Goal: Information Seeking & Learning: Learn about a topic

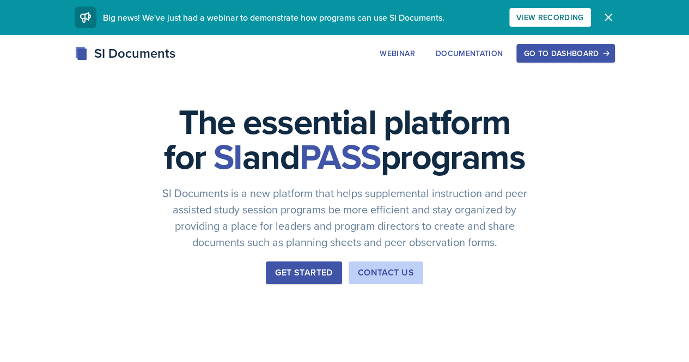
click at [607, 55] on div "Go to Dashboard" at bounding box center [565, 53] width 84 height 9
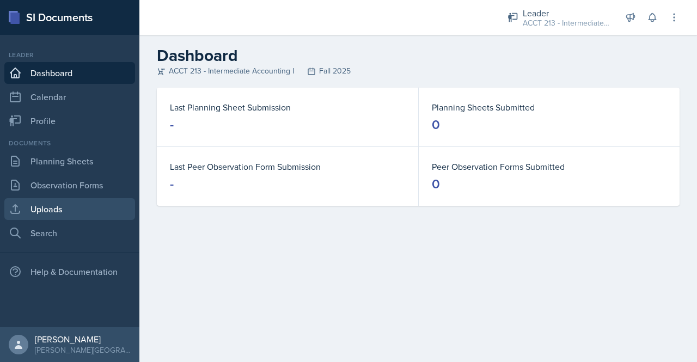
click at [59, 205] on link "Uploads" at bounding box center [69, 209] width 131 height 22
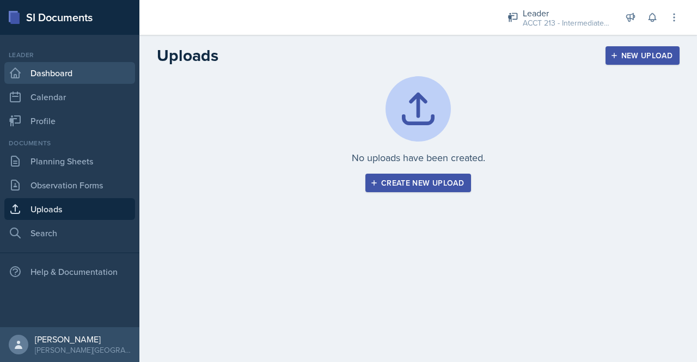
click at [50, 79] on link "Dashboard" at bounding box center [69, 73] width 131 height 22
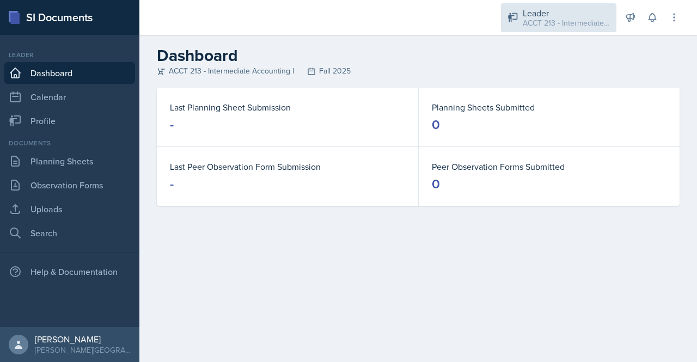
click at [547, 19] on div "ACCT 213 - Intermediate Accounting I / Fall 2025" at bounding box center [566, 22] width 87 height 11
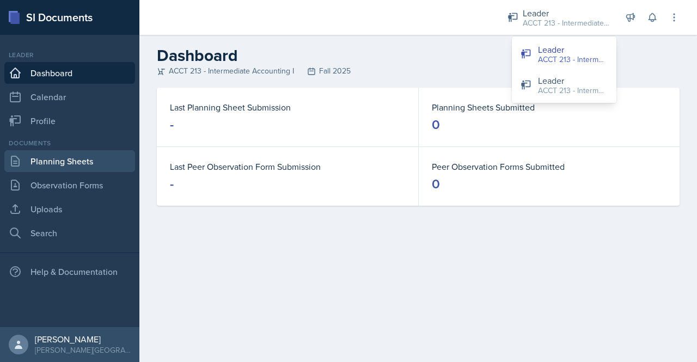
click at [65, 158] on link "Planning Sheets" at bounding box center [69, 161] width 131 height 22
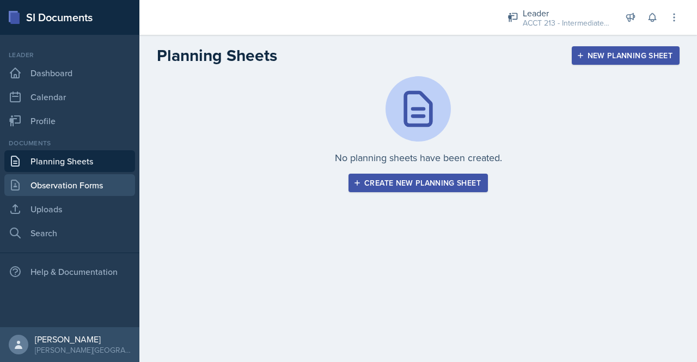
click at [50, 186] on link "Observation Forms" at bounding box center [69, 185] width 131 height 22
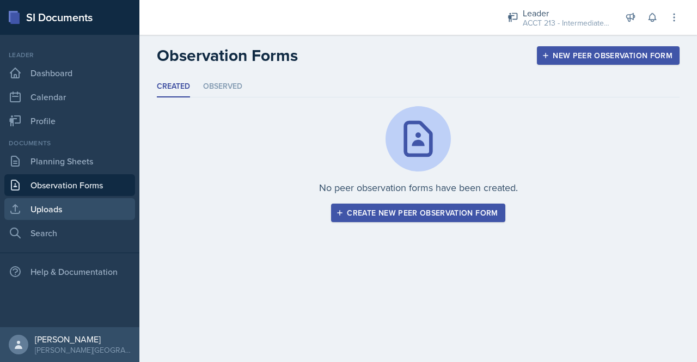
click at [51, 207] on link "Uploads" at bounding box center [69, 209] width 131 height 22
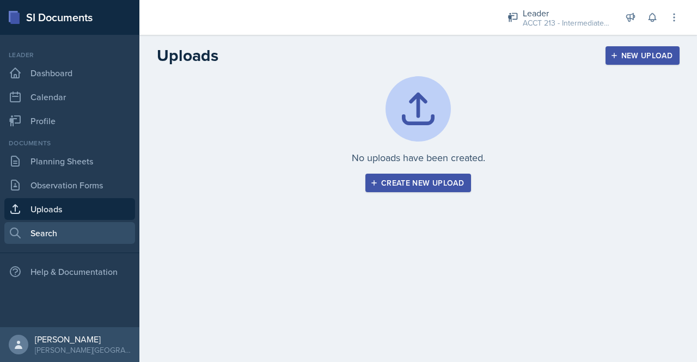
click at [53, 232] on link "Search" at bounding box center [69, 233] width 131 height 22
select select "all"
select select "1"
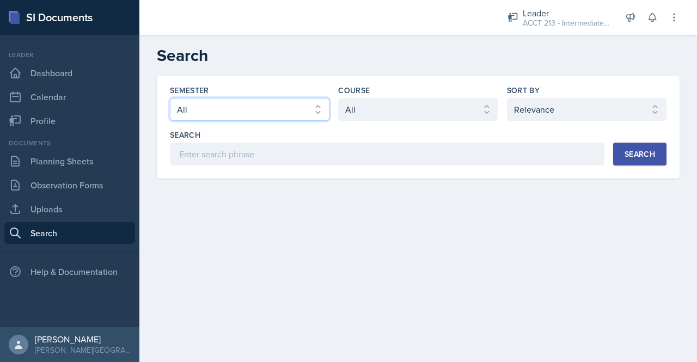
click at [283, 109] on select "Select semester All Fall 2025 SPRING 2025 Fall 2024 Spring 2024 Fall 2023 Sprin…" at bounding box center [249, 109] width 159 height 23
select select "9f1597ff-0c14-4cd1-9aad-802ae6b6e8b3"
click at [170, 98] on select "Select semester All Fall 2025 SPRING 2025 Fall 2024 Spring 2024 Fall 2023 Sprin…" at bounding box center [249, 109] width 159 height 23
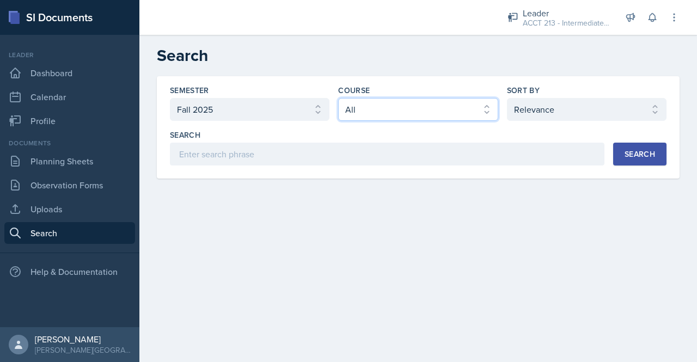
click at [456, 112] on select "Select course All ACCT 113 - Principles of Accounting I ACCT 213 - Intermediate…" at bounding box center [417, 109] width 159 height 23
select select "a3b952a5-493a-498d-99ed-b0c1dc4e84de"
click at [338, 98] on select "Select course All ACCT 113 - Principles of Accounting I ACCT 213 - Intermediate…" at bounding box center [417, 109] width 159 height 23
click at [635, 155] on div "Search" at bounding box center [639, 154] width 30 height 9
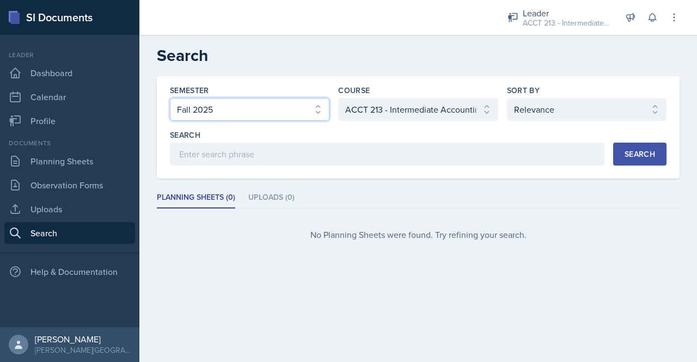
click at [273, 113] on select "Select semester All Fall 2025 SPRING 2025 Fall 2024 Spring 2024 Fall 2023 Sprin…" at bounding box center [249, 109] width 159 height 23
select select "a7ad9a0f-28b3-4f07-90bc-ebda486deedd"
click at [170, 98] on select "Select semester All Fall 2025 SPRING 2025 Fall 2024 Spring 2024 Fall 2023 Sprin…" at bounding box center [249, 109] width 159 height 23
click at [637, 154] on div "Search" at bounding box center [639, 154] width 30 height 9
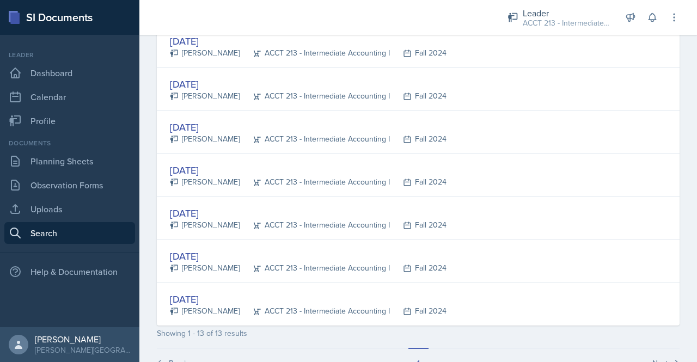
scroll to position [479, 0]
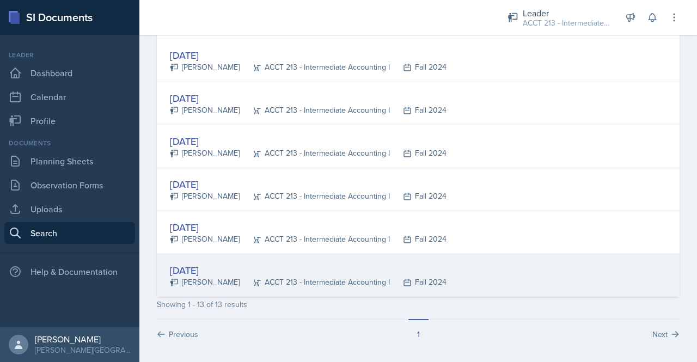
click at [213, 265] on div "[DATE]" at bounding box center [308, 270] width 277 height 15
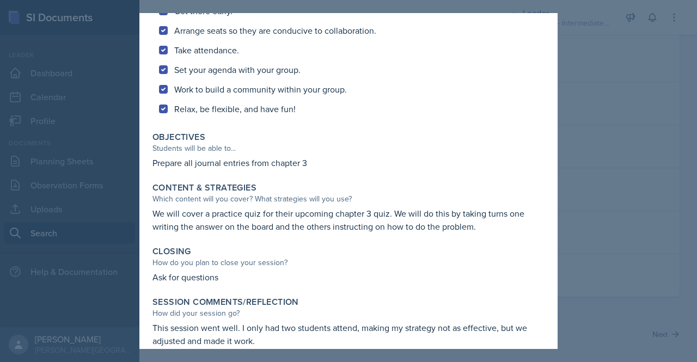
scroll to position [240, 0]
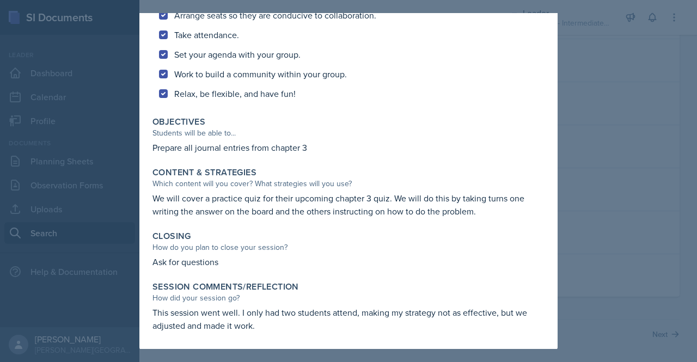
click at [591, 77] on div at bounding box center [348, 181] width 697 height 362
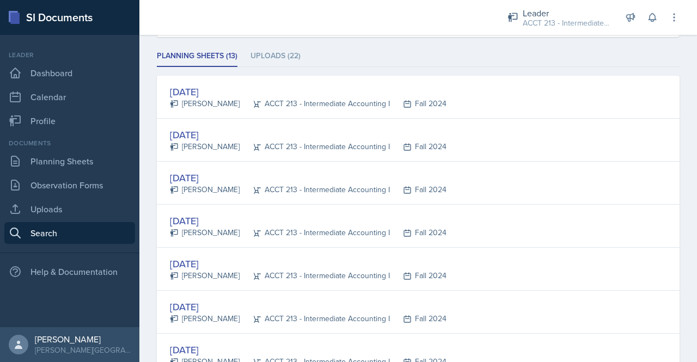
scroll to position [0, 0]
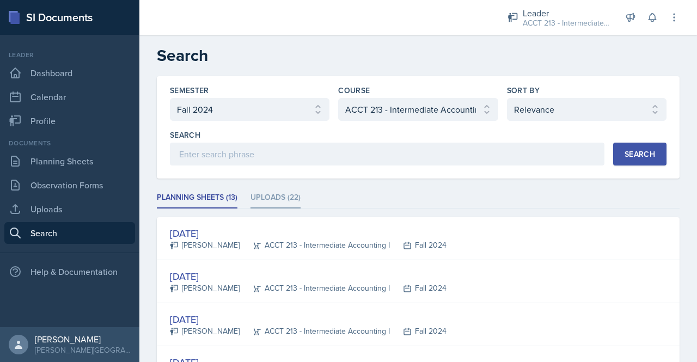
click at [274, 193] on li "Uploads (22)" at bounding box center [275, 197] width 50 height 21
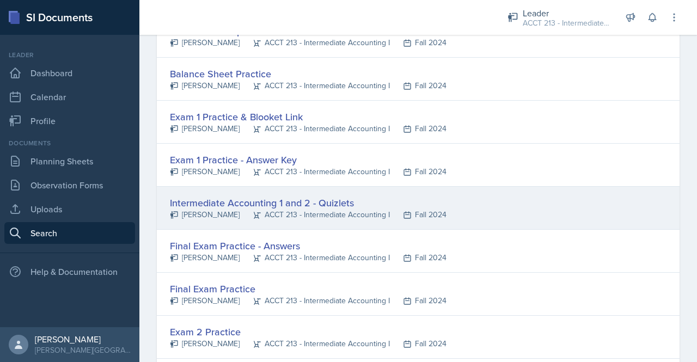
scroll to position [716, 0]
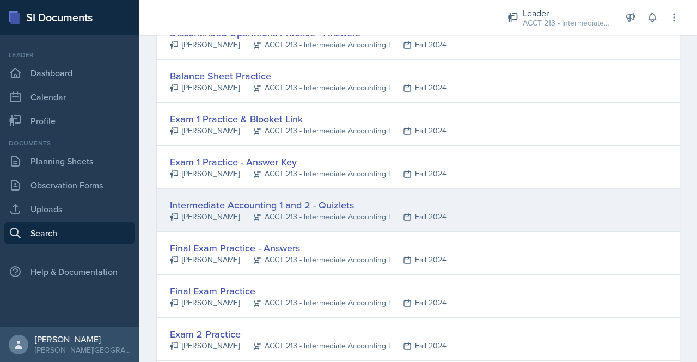
click at [250, 200] on div "Intermediate Accounting 1 and 2 - Quizlets" at bounding box center [308, 205] width 277 height 15
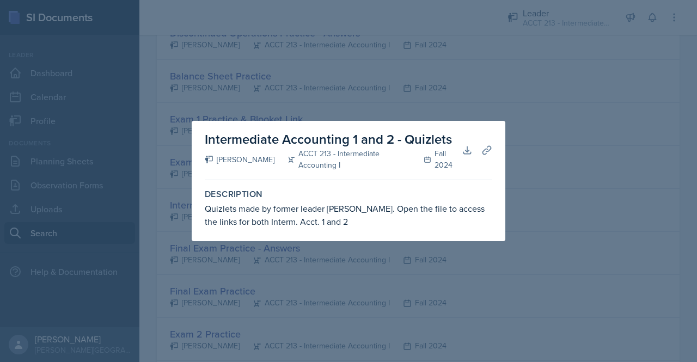
click at [548, 141] on div at bounding box center [348, 181] width 697 height 362
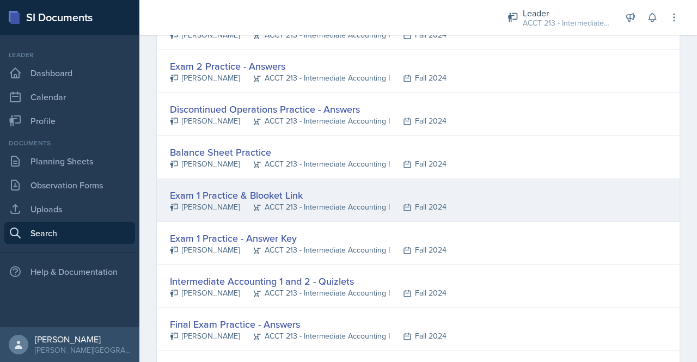
scroll to position [640, 0]
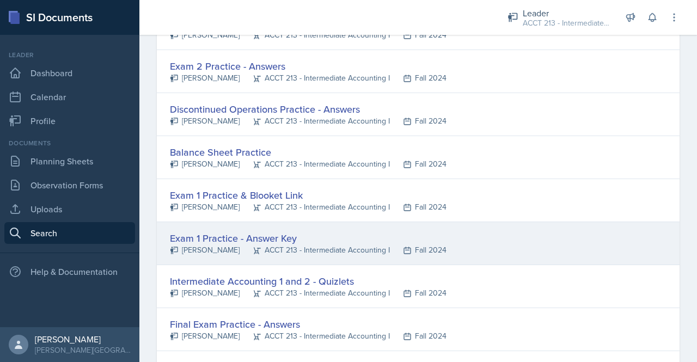
click at [219, 231] on div "Exam 1 Practice - Answer Key" at bounding box center [308, 238] width 277 height 15
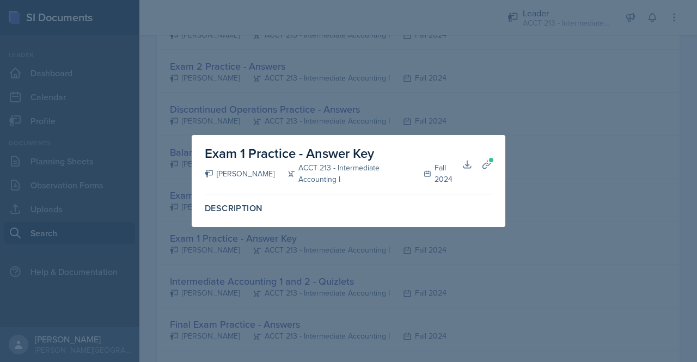
click at [507, 124] on div at bounding box center [348, 181] width 697 height 362
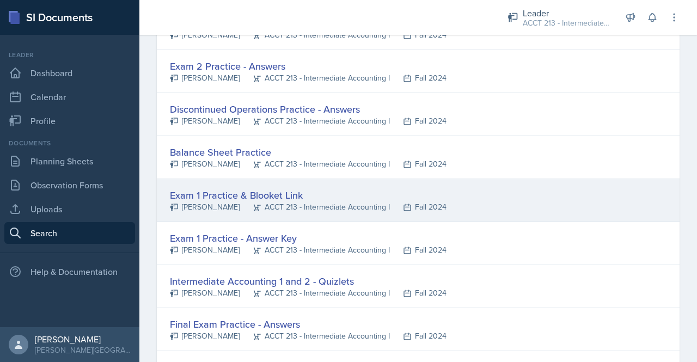
click at [180, 197] on div "Exam 1 Practice & Blooket Link" at bounding box center [308, 195] width 277 height 15
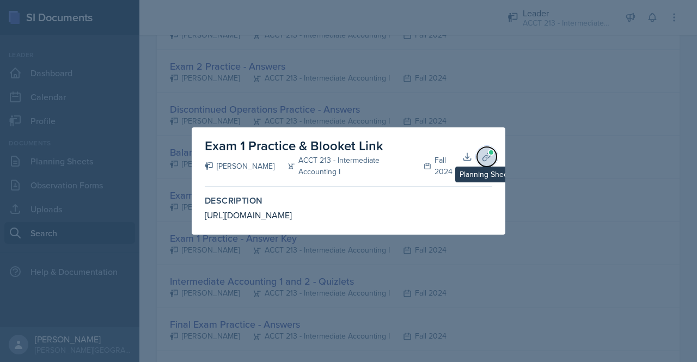
click at [484, 157] on icon at bounding box center [486, 157] width 8 height 8
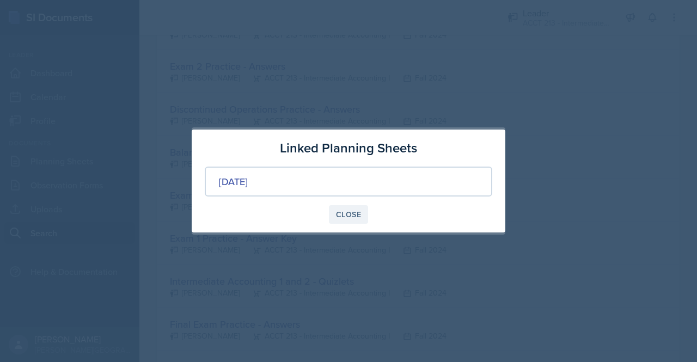
click at [345, 212] on div "Close" at bounding box center [348, 214] width 25 height 9
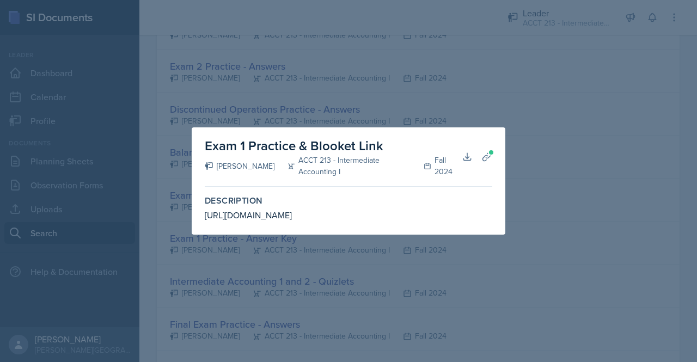
drag, startPoint x: 447, startPoint y: 210, endPoint x: 158, endPoint y: 214, distance: 289.1
click at [158, 214] on div "Exam 1 Practice & Blooket Link [PERSON_NAME] ACCT 213 - Intermediate Accounting…" at bounding box center [348, 181] width 697 height 362
click at [338, 197] on label "Description" at bounding box center [348, 200] width 287 height 11
drag, startPoint x: 450, startPoint y: 213, endPoint x: 197, endPoint y: 220, distance: 252.7
click at [197, 220] on div "Exam 1 Practice & Blooket Link [PERSON_NAME] ACCT 213 - Intermediate Accounting…" at bounding box center [349, 180] width 314 height 107
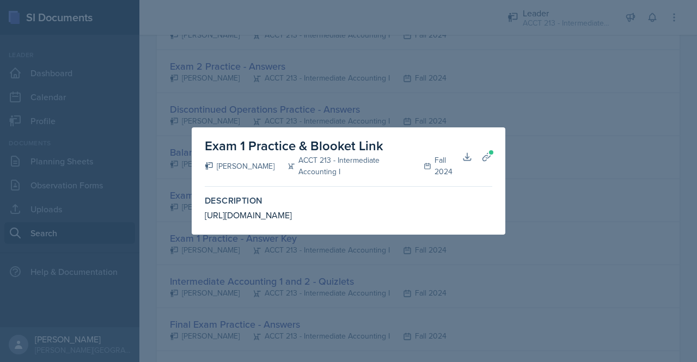
copy div "[URL][DOMAIN_NAME]"
click at [545, 143] on div at bounding box center [348, 181] width 697 height 362
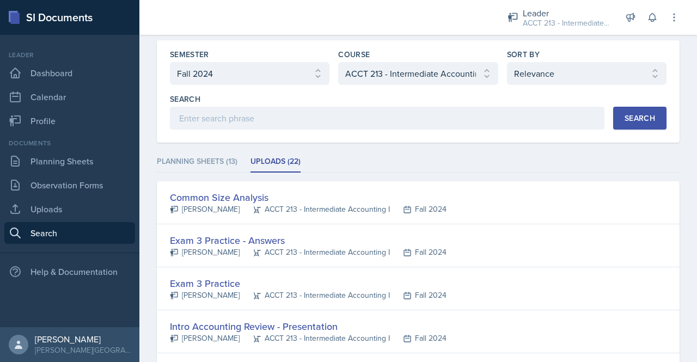
scroll to position [0, 0]
